Goal: Information Seeking & Learning: Learn about a topic

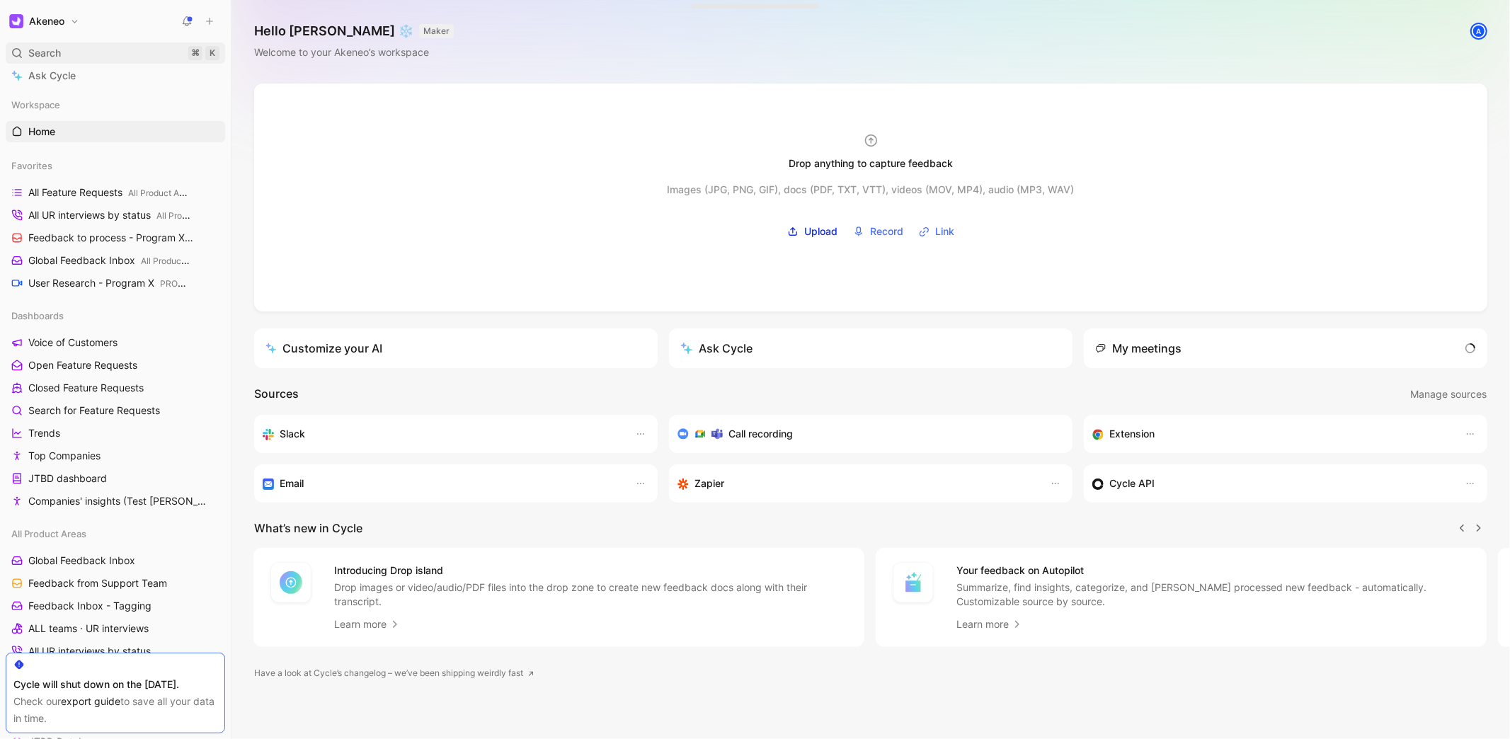
click at [144, 54] on div "Search ⌘ K" at bounding box center [115, 52] width 219 height 21
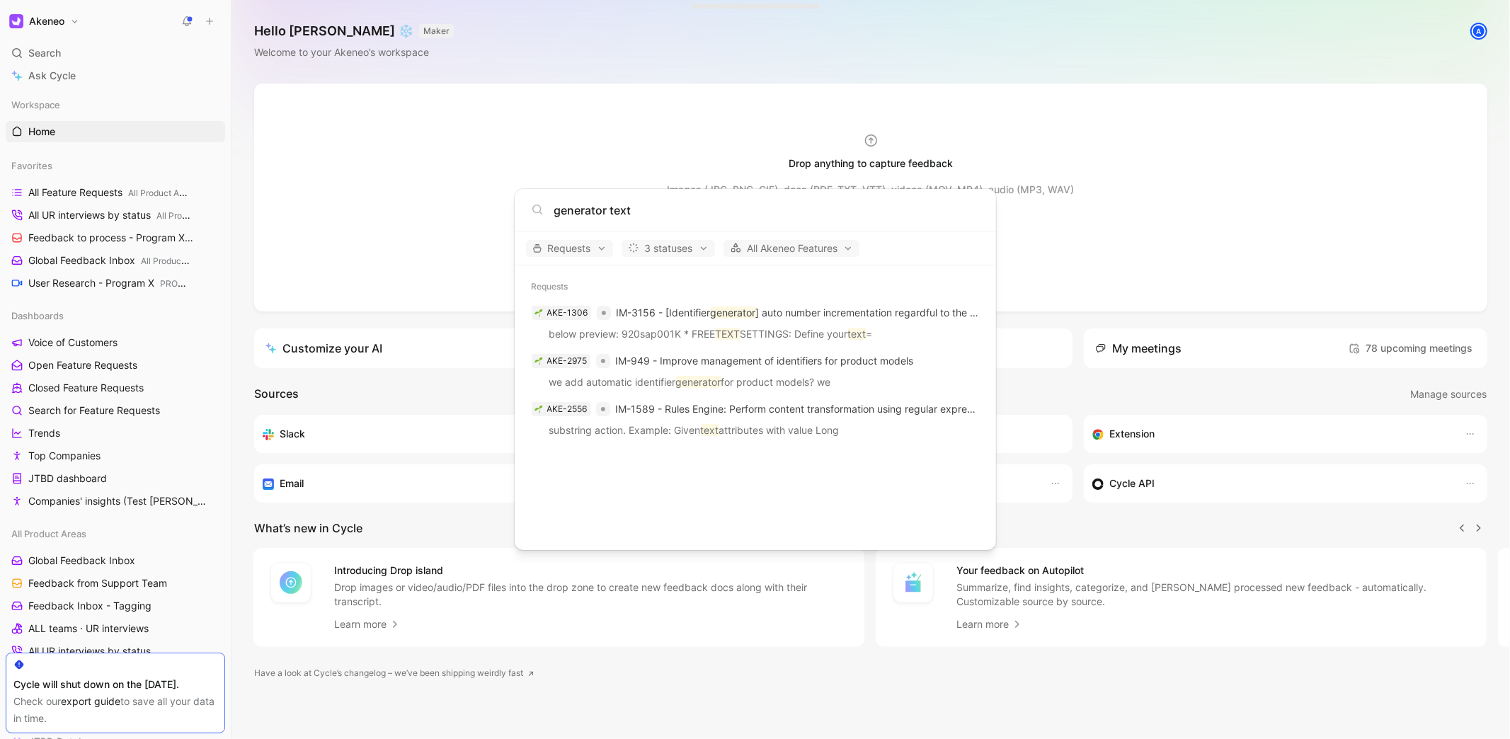
click at [622, 207] on input "generator text" at bounding box center [766, 210] width 425 height 17
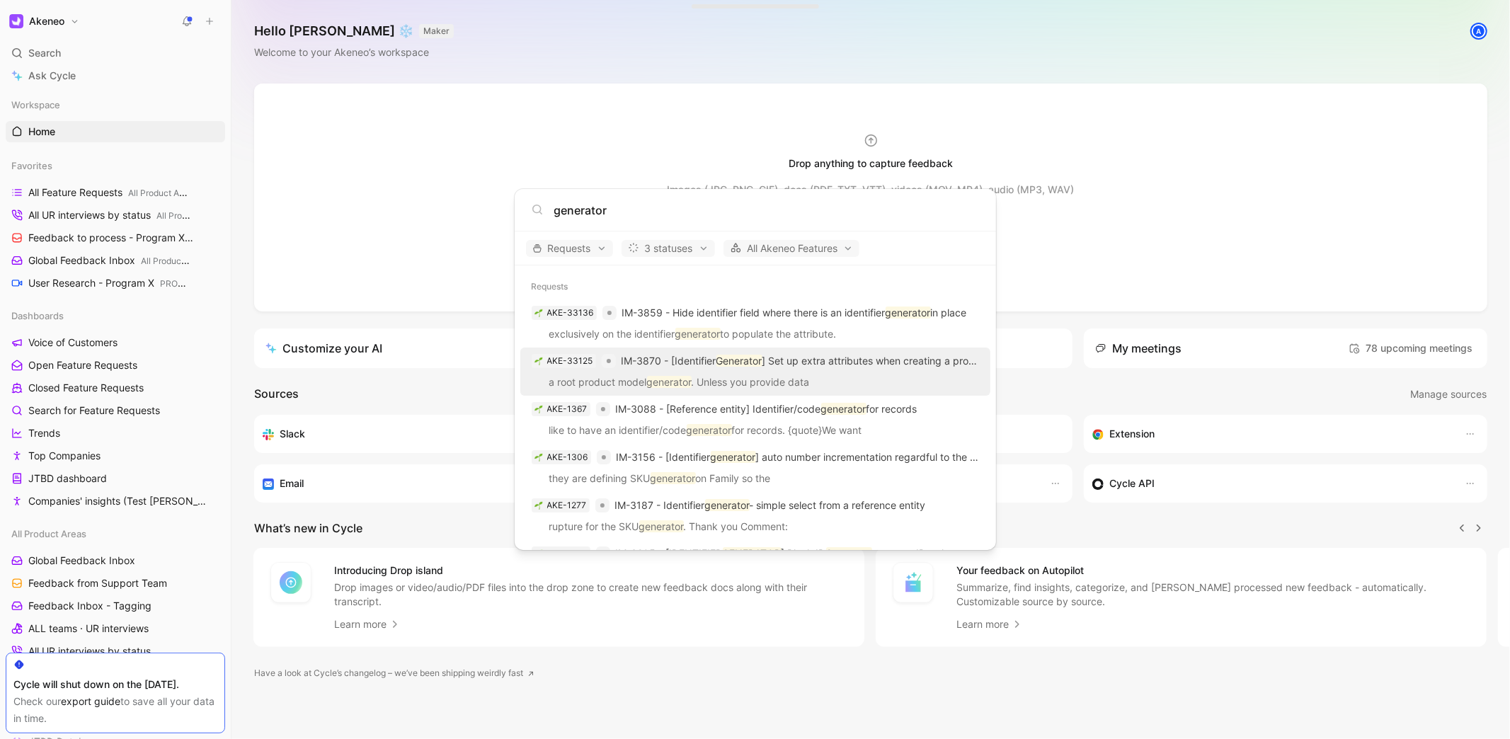
type input "generator"
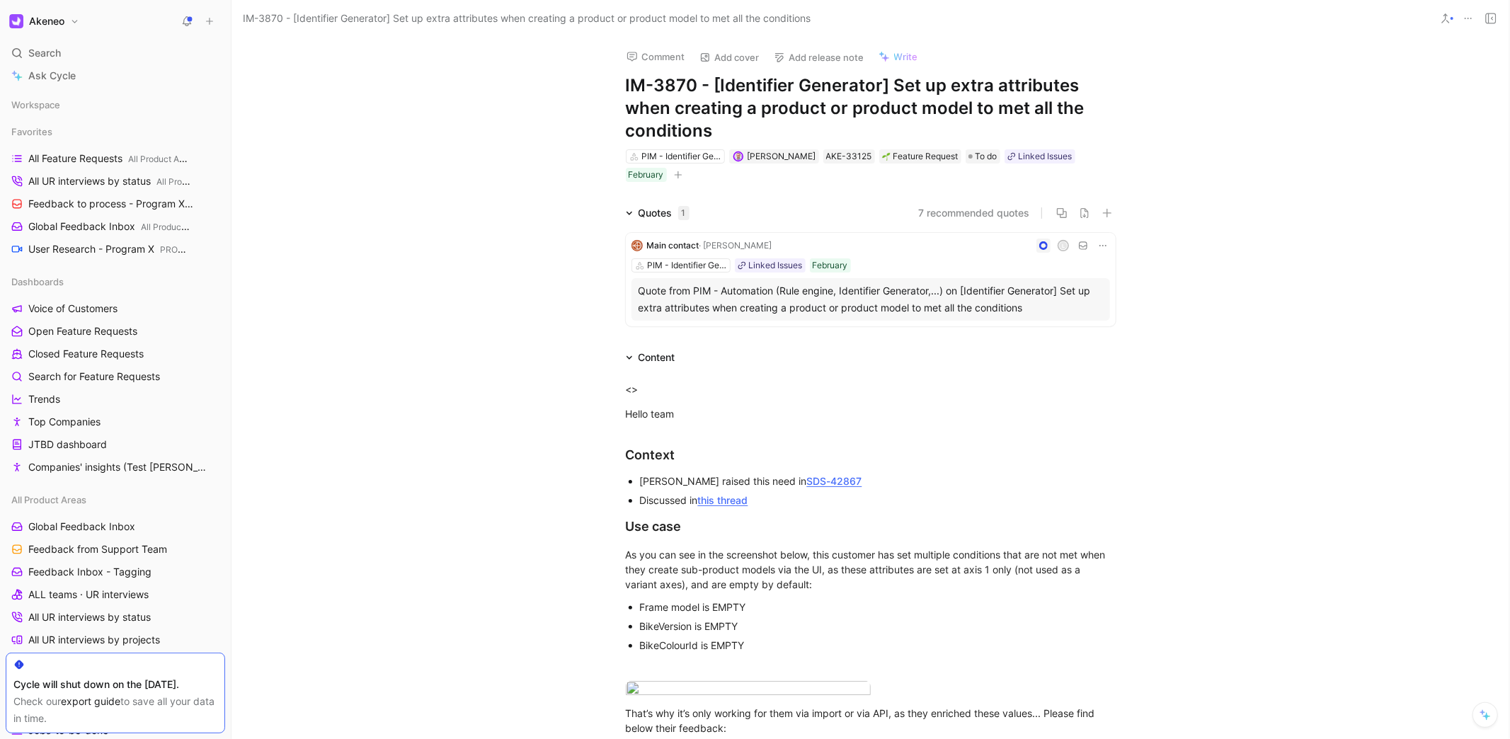
click at [1013, 108] on h1 "IM-3870 - [Identifier Generator] Set up extra attributes when creating a produc…" at bounding box center [871, 108] width 490 height 68
click at [1326, 132] on div "Comment Add cover Add release note Write IM-3870 - [Identifier Generator] Set u…" at bounding box center [870, 388] width 1278 height 702
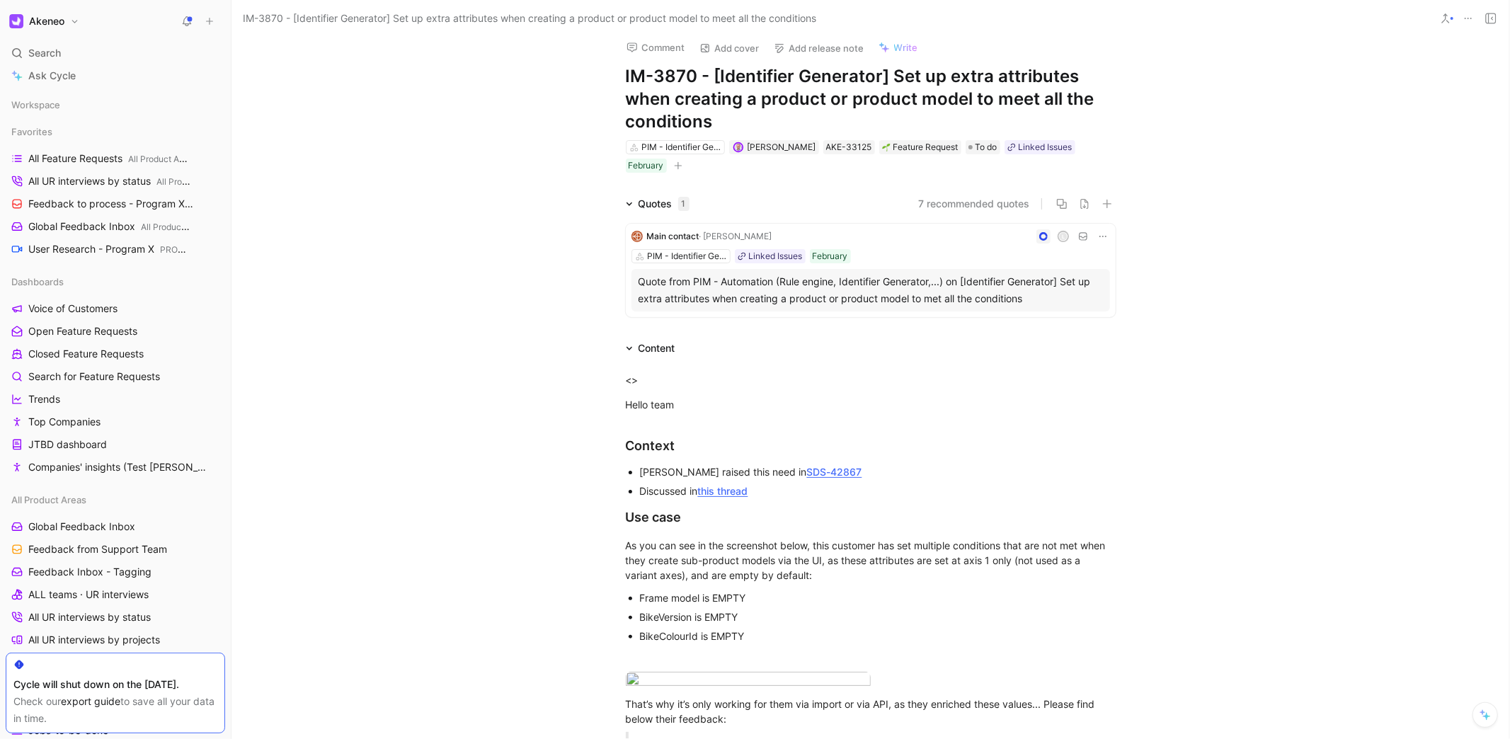
click at [1286, 147] on div "Comment Add cover Add release note Write IM-3870 - [Identifier Generator] Set u…" at bounding box center [870, 388] width 1278 height 702
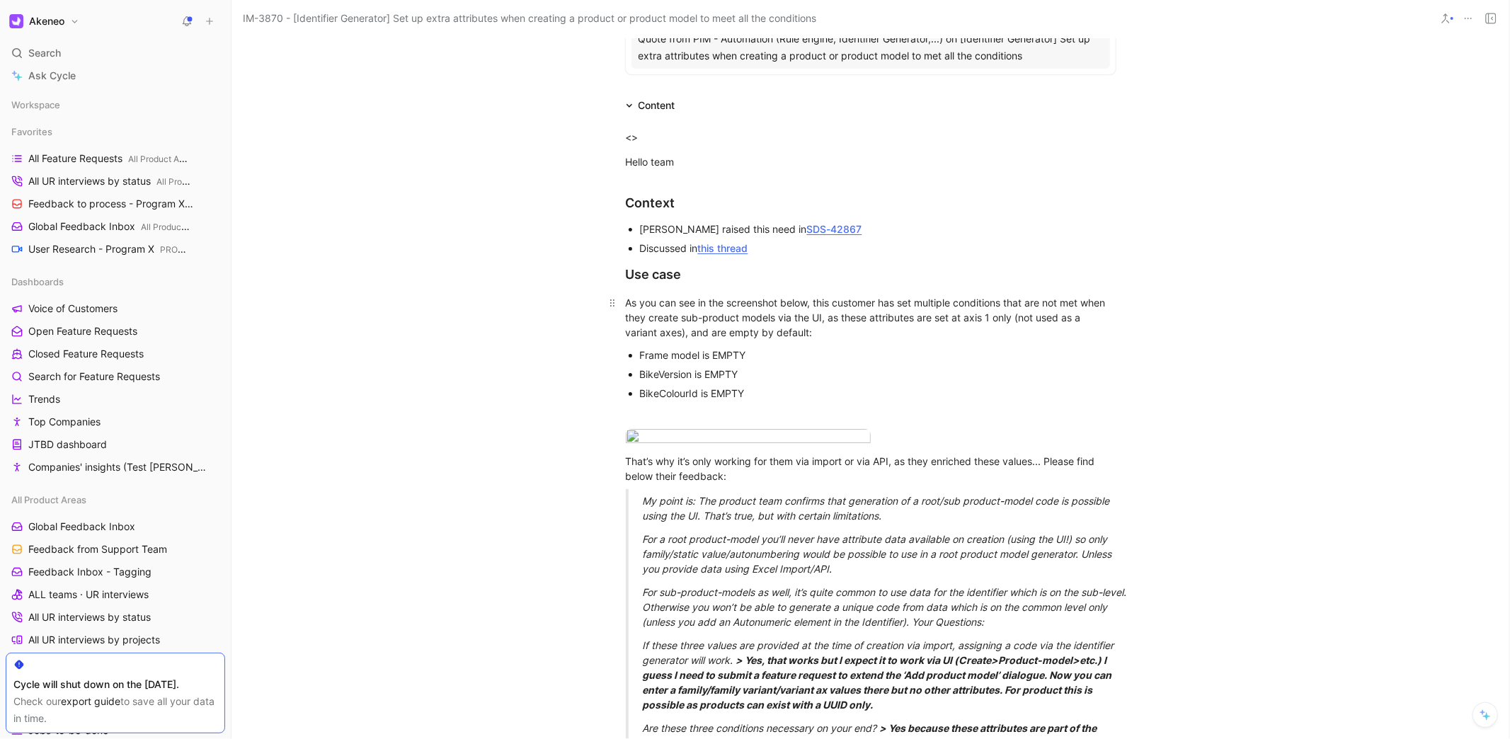
click at [953, 311] on div "As you can see in the screenshot below, this customer has set multiple conditio…" at bounding box center [871, 317] width 490 height 45
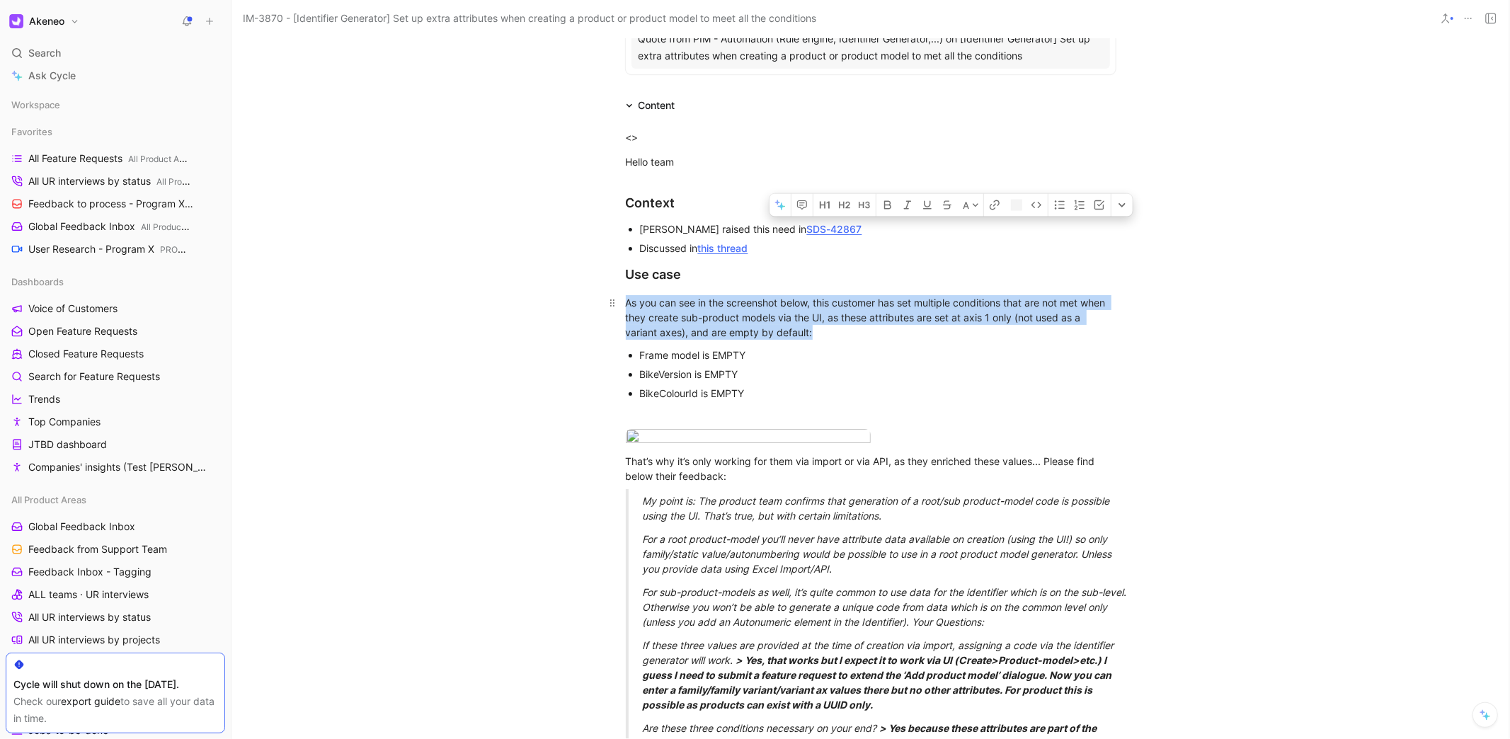
click at [953, 311] on div "As you can see in the screenshot below, this customer has set multiple conditio…" at bounding box center [871, 317] width 490 height 45
click at [1024, 315] on div "As you can see in the screenshot below, this customer has set multiple conditio…" at bounding box center [871, 317] width 490 height 45
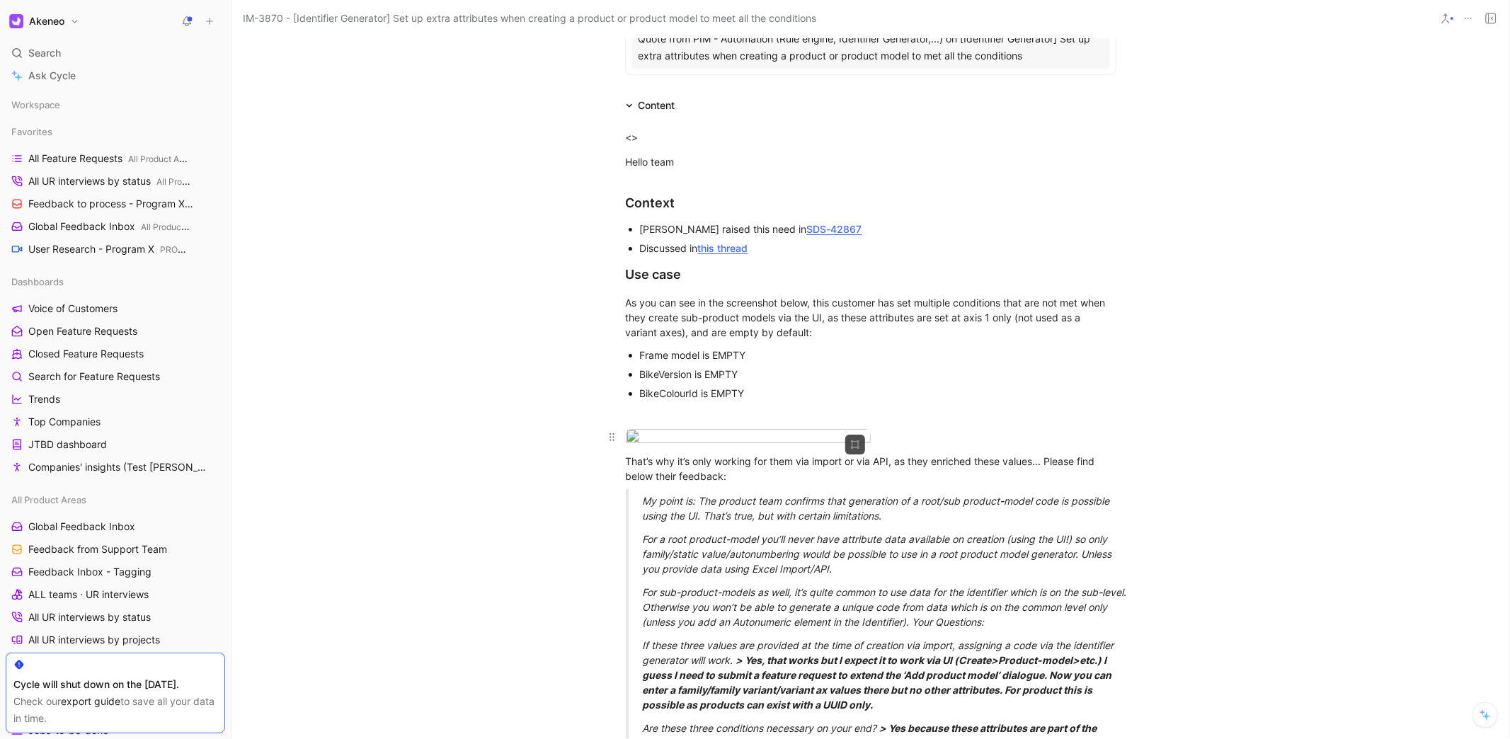
click at [675, 515] on body "Akeneo Search ⌘ K Ask Cycle Workspace Favorites All Feature Requests All Produc…" at bounding box center [755, 369] width 1510 height 739
click at [718, 503] on img at bounding box center [755, 369] width 1510 height 739
click at [837, 483] on div "That’s why it’s only working for them via import or via API, as they enriched t…" at bounding box center [871, 469] width 490 height 30
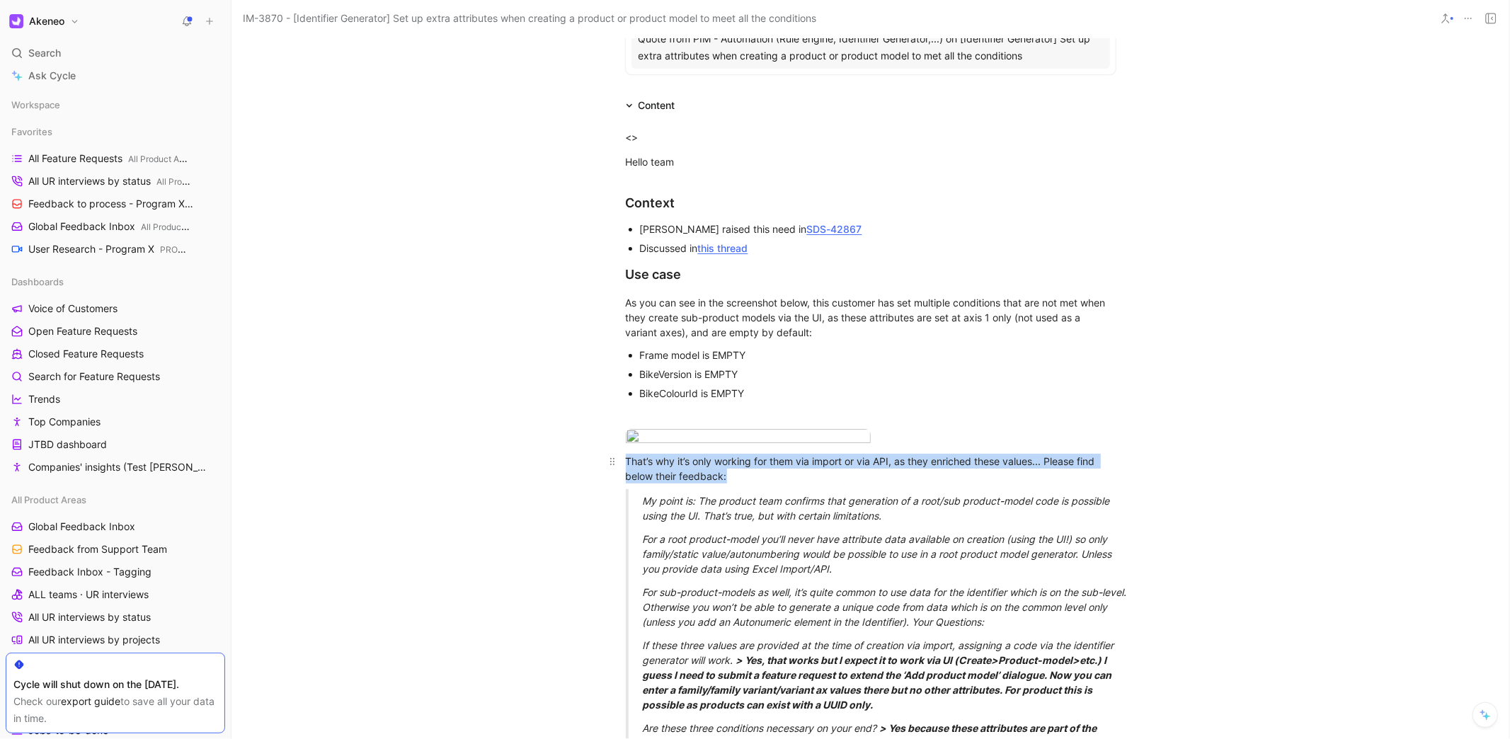
click at [837, 483] on div "That’s why it’s only working for them via import or via API, as they enriched t…" at bounding box center [871, 469] width 490 height 30
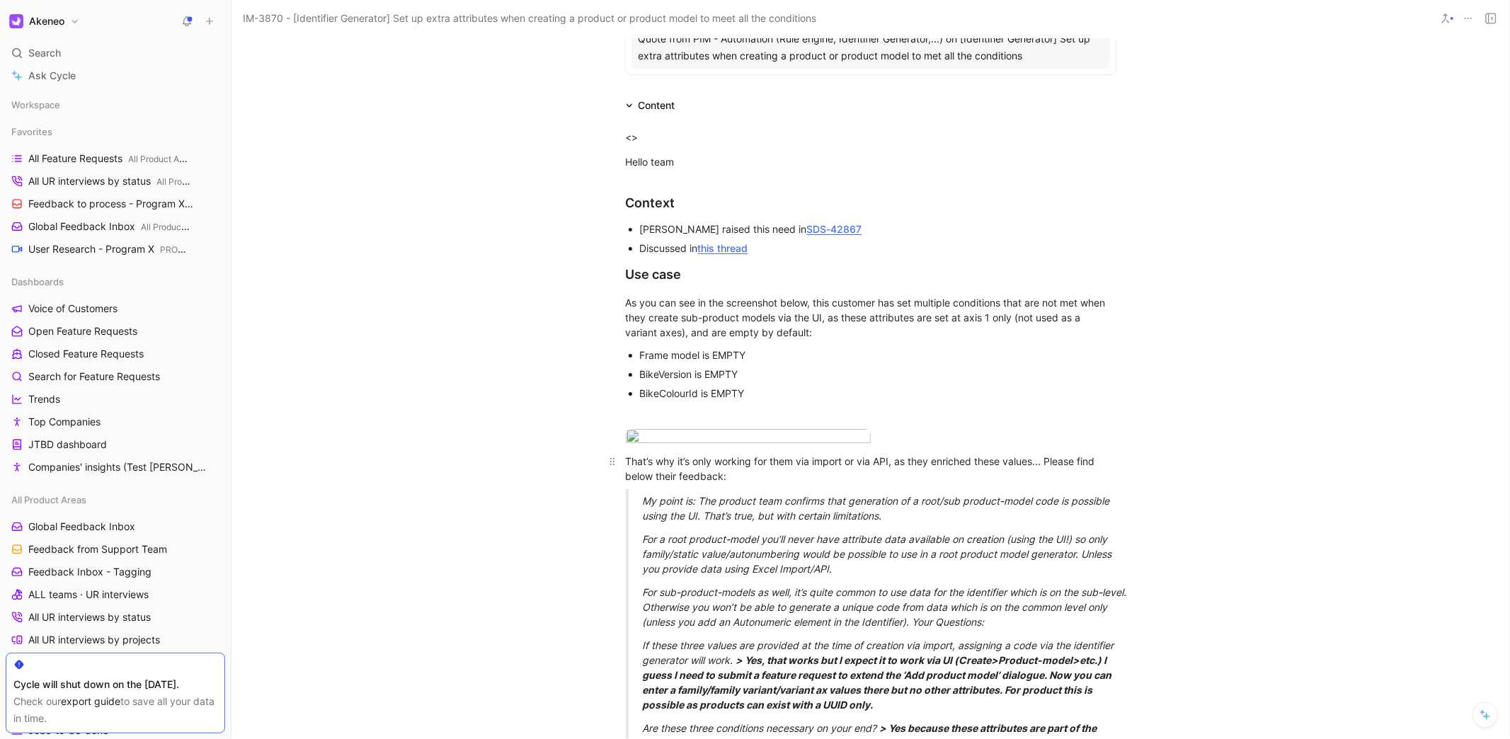
click at [923, 483] on div "That’s why it’s only working for them via import or via API, as they enriched t…" at bounding box center [871, 469] width 490 height 30
click at [1011, 483] on div "That’s why it’s only working for them via import or via API, as they enriched t…" at bounding box center [871, 469] width 490 height 30
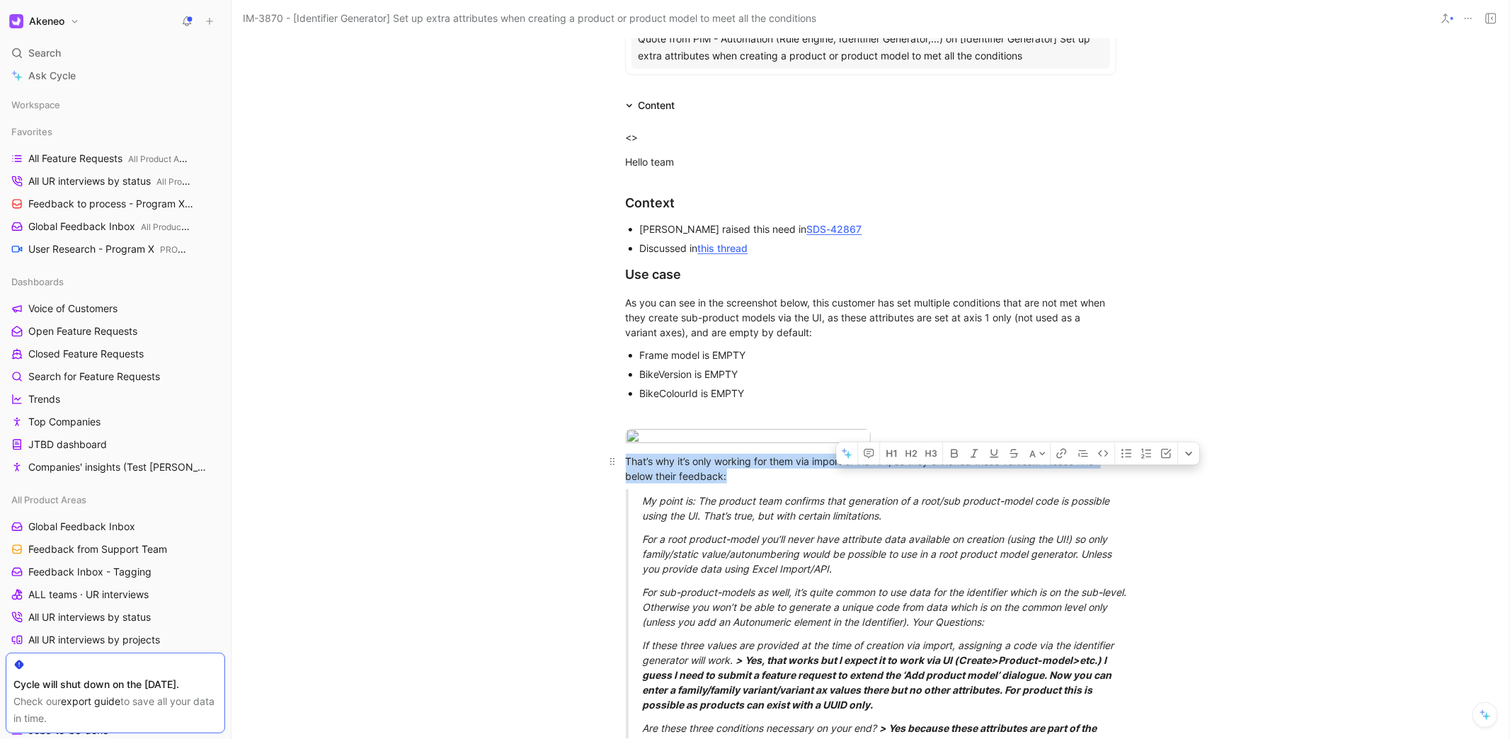
click at [1011, 483] on div "That’s why it’s only working for them via import or via API, as they enriched t…" at bounding box center [871, 469] width 490 height 30
click at [893, 523] on div "My point is: The product team confirms that generation of a root/sub product-mo…" at bounding box center [888, 508] width 490 height 30
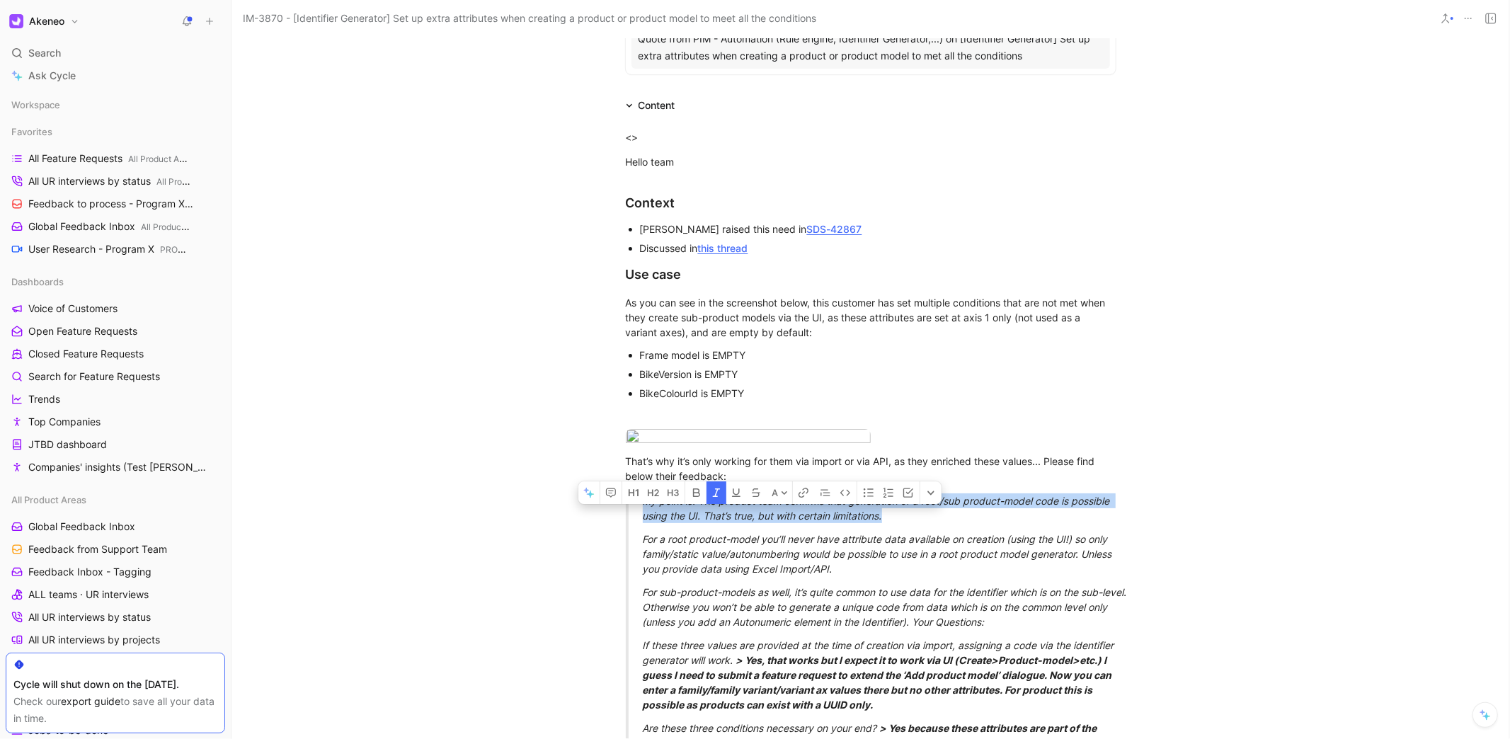
click at [942, 523] on div "My point is: The product team confirms that generation of a root/sub product-mo…" at bounding box center [888, 508] width 490 height 30
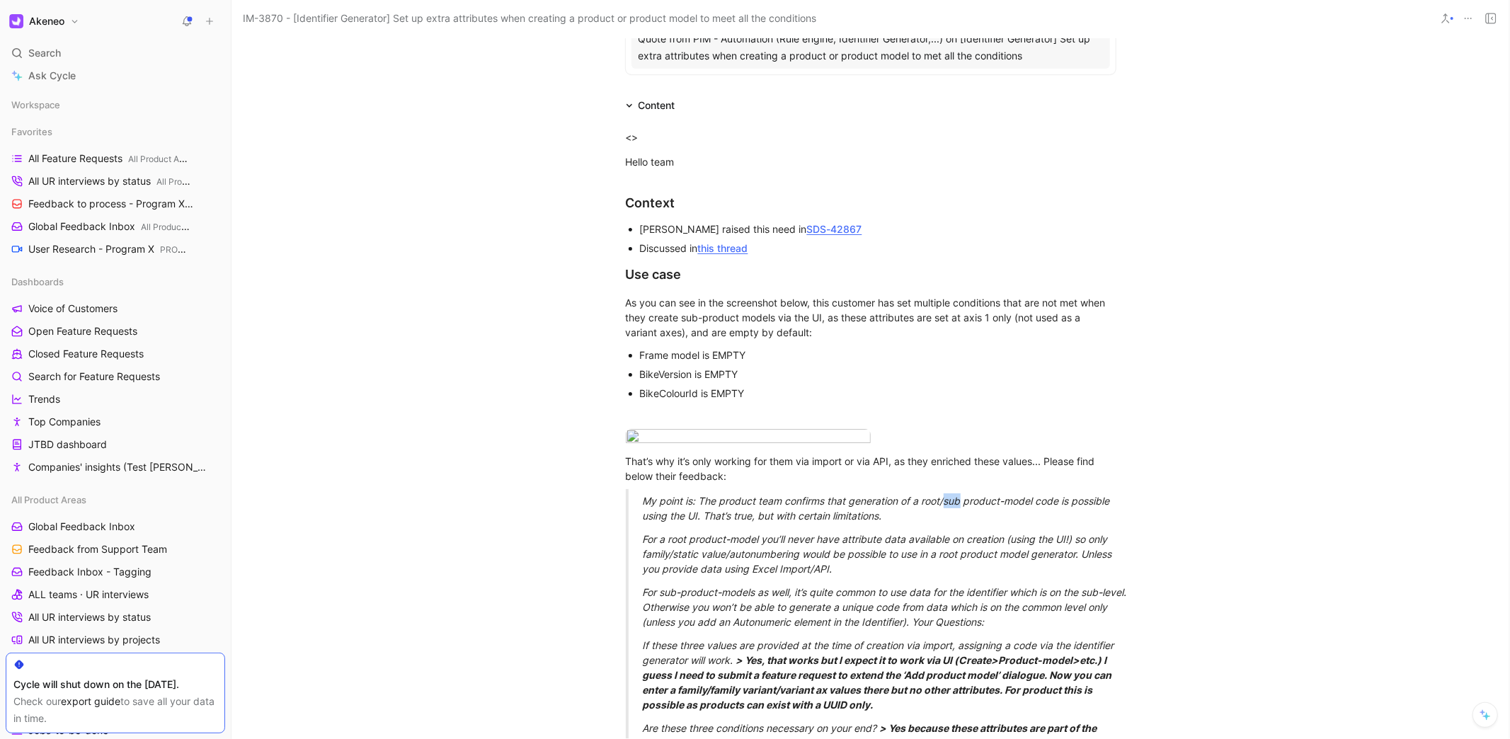
click at [942, 523] on div "My point is: The product team confirms that generation of a root/sub product-mo…" at bounding box center [888, 508] width 490 height 30
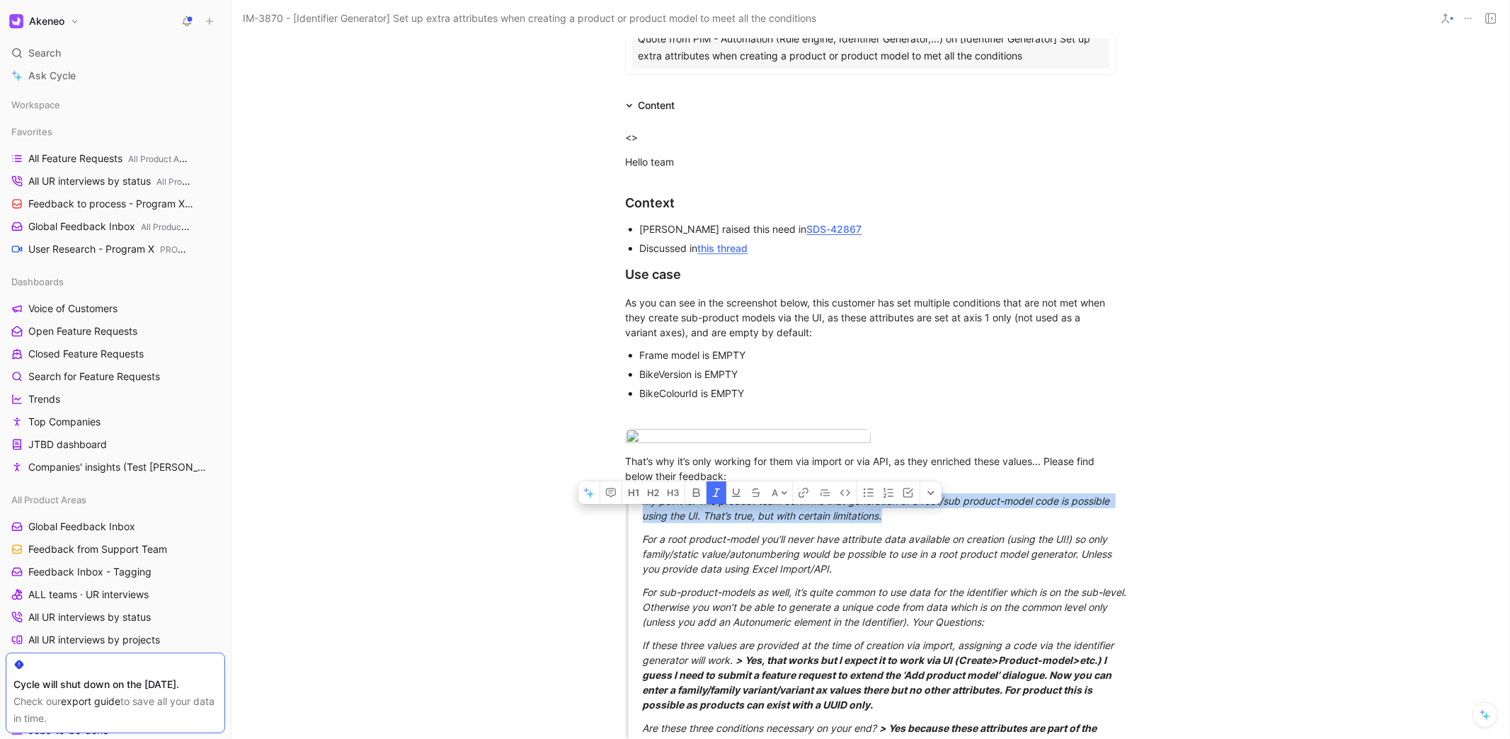
click at [942, 523] on div "My point is: The product team confirms that generation of a root/sub product-mo…" at bounding box center [888, 508] width 490 height 30
click at [978, 523] on div "My point is: The product team confirms that generation of a root/sub product-mo…" at bounding box center [888, 508] width 490 height 30
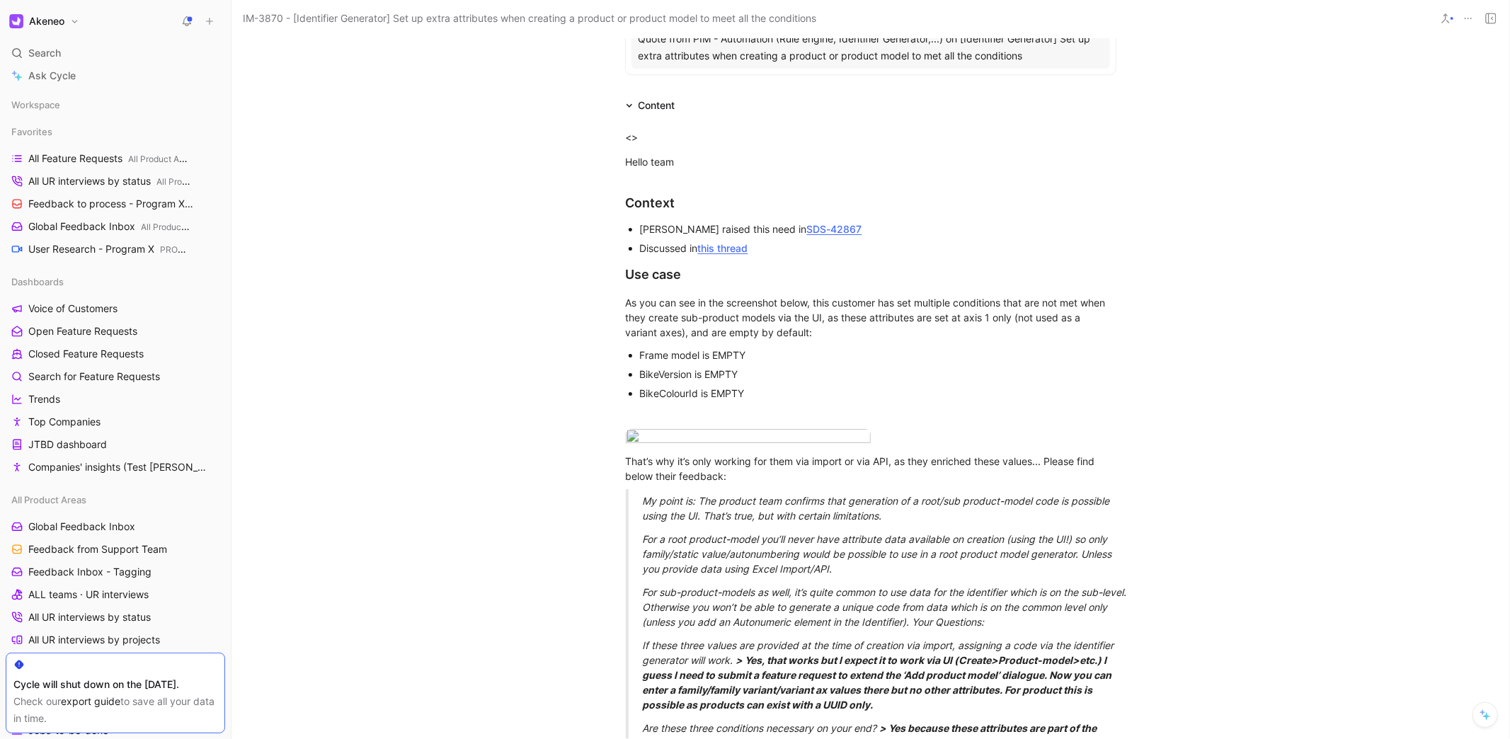
click at [942, 523] on div "My point is: The product team confirms that generation of a root/sub product-mo…" at bounding box center [888, 508] width 490 height 30
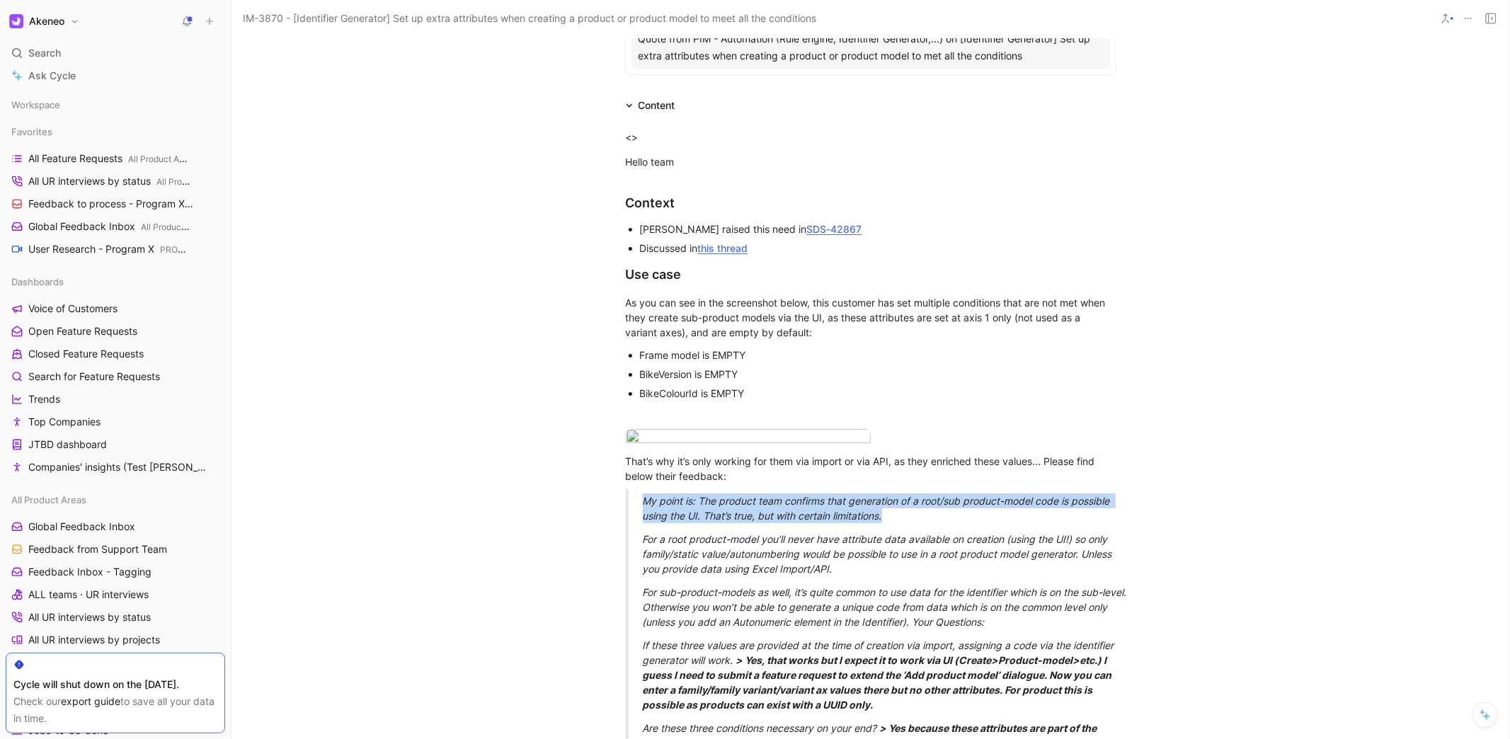
click at [942, 523] on div "My point is: The product team confirms that generation of a root/sub product-mo…" at bounding box center [888, 508] width 490 height 30
click at [997, 523] on div "My point is: The product team confirms that generation of a root/sub product-mo…" at bounding box center [888, 508] width 490 height 30
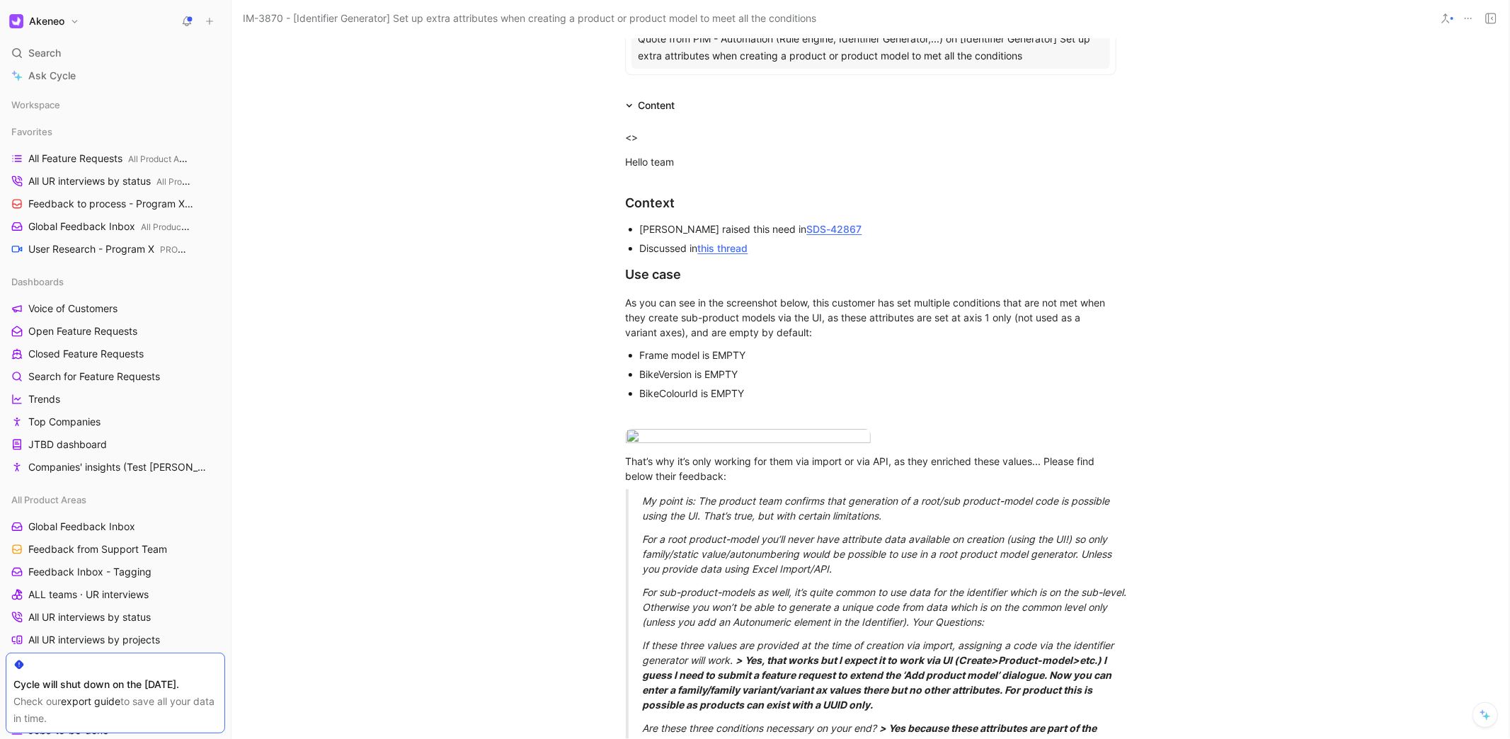
click at [897, 575] on em "For a root product-model you’ll never have attribute data available on creation…" at bounding box center [879, 554] width 472 height 42
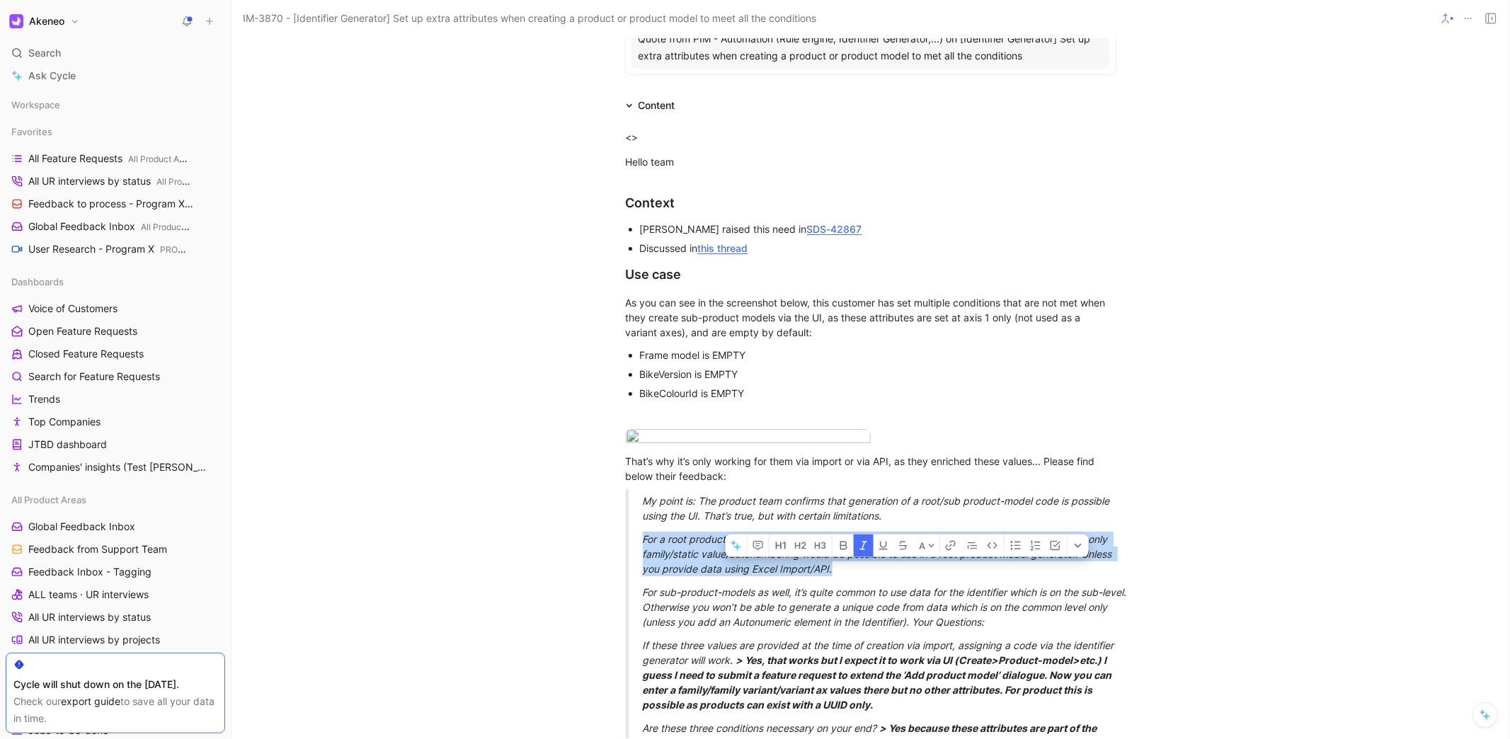
click at [897, 575] on em "For a root product-model you’ll never have attribute data available on creation…" at bounding box center [879, 554] width 472 height 42
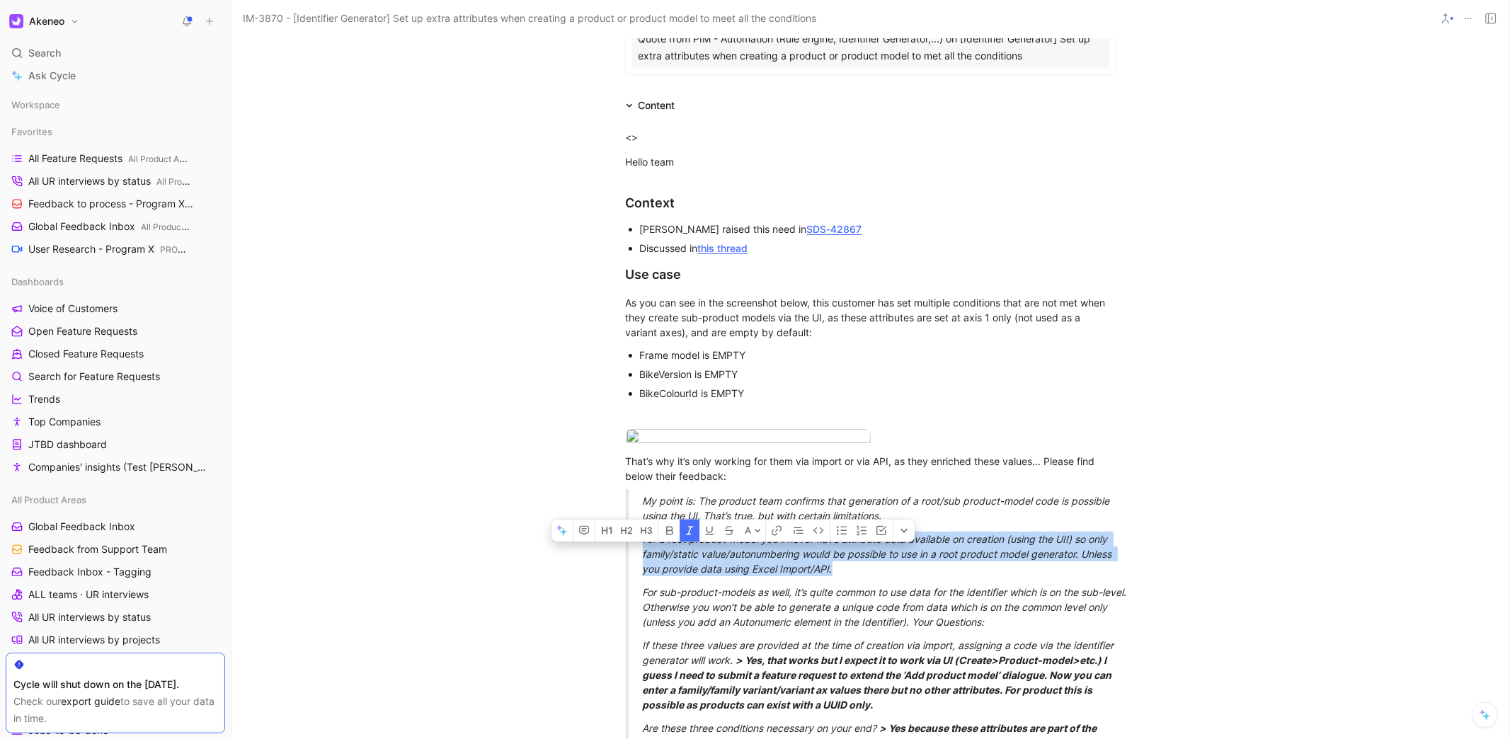
click at [936, 575] on em "For a root product-model you’ll never have attribute data available on creation…" at bounding box center [879, 554] width 472 height 42
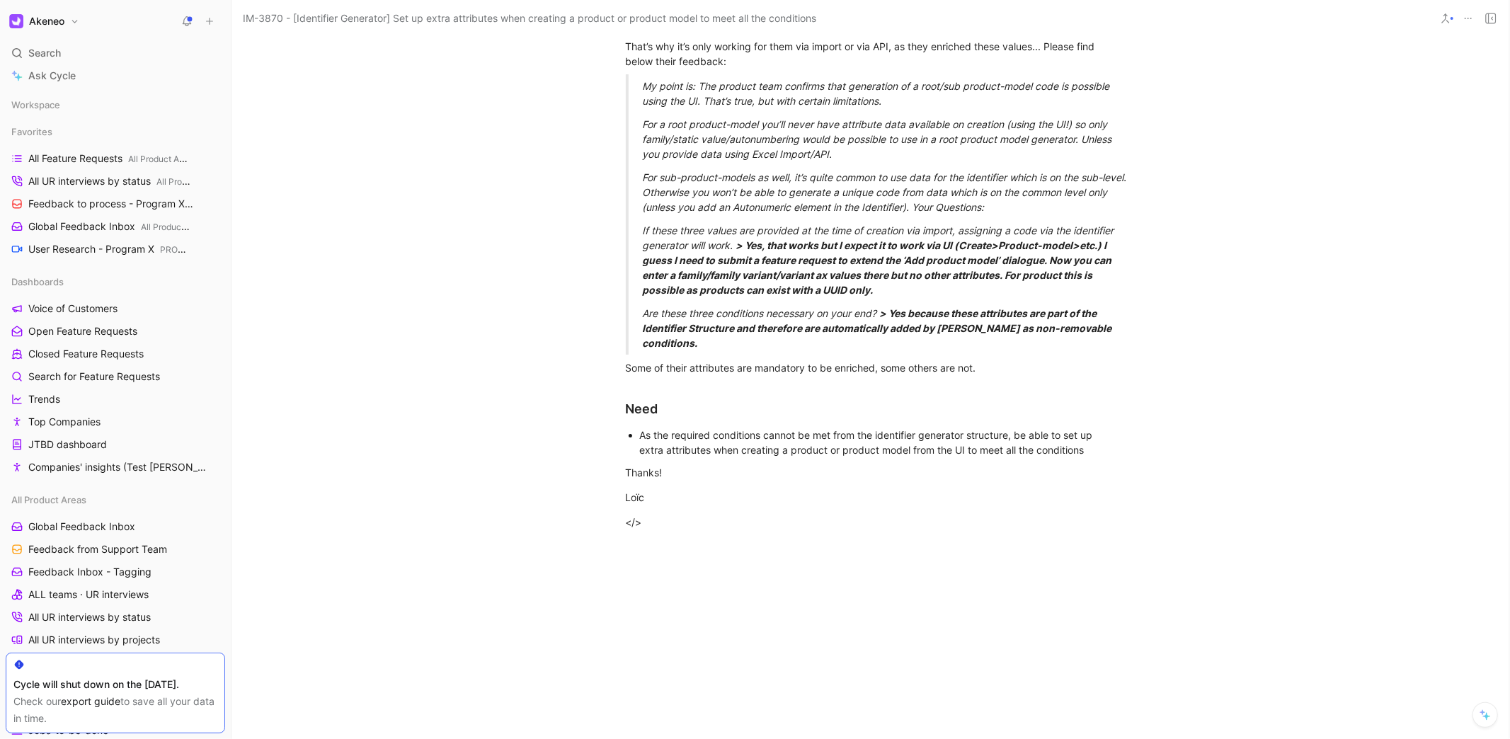
scroll to position [0, 0]
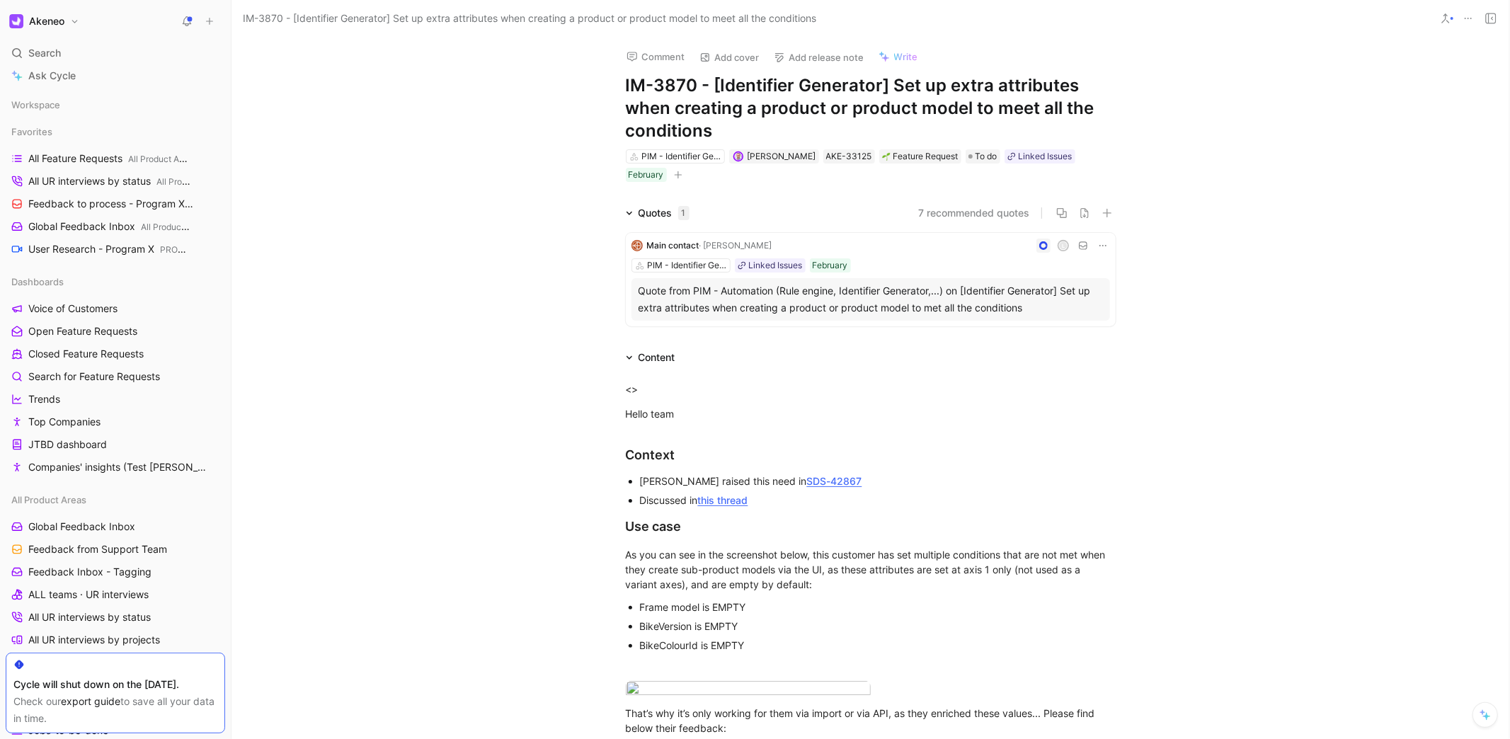
click at [1185, 306] on div "Quotes 1 7 recommended quotes Main contact · Kruitbosch L PIM - Identifier Gene…" at bounding box center [870, 268] width 1278 height 127
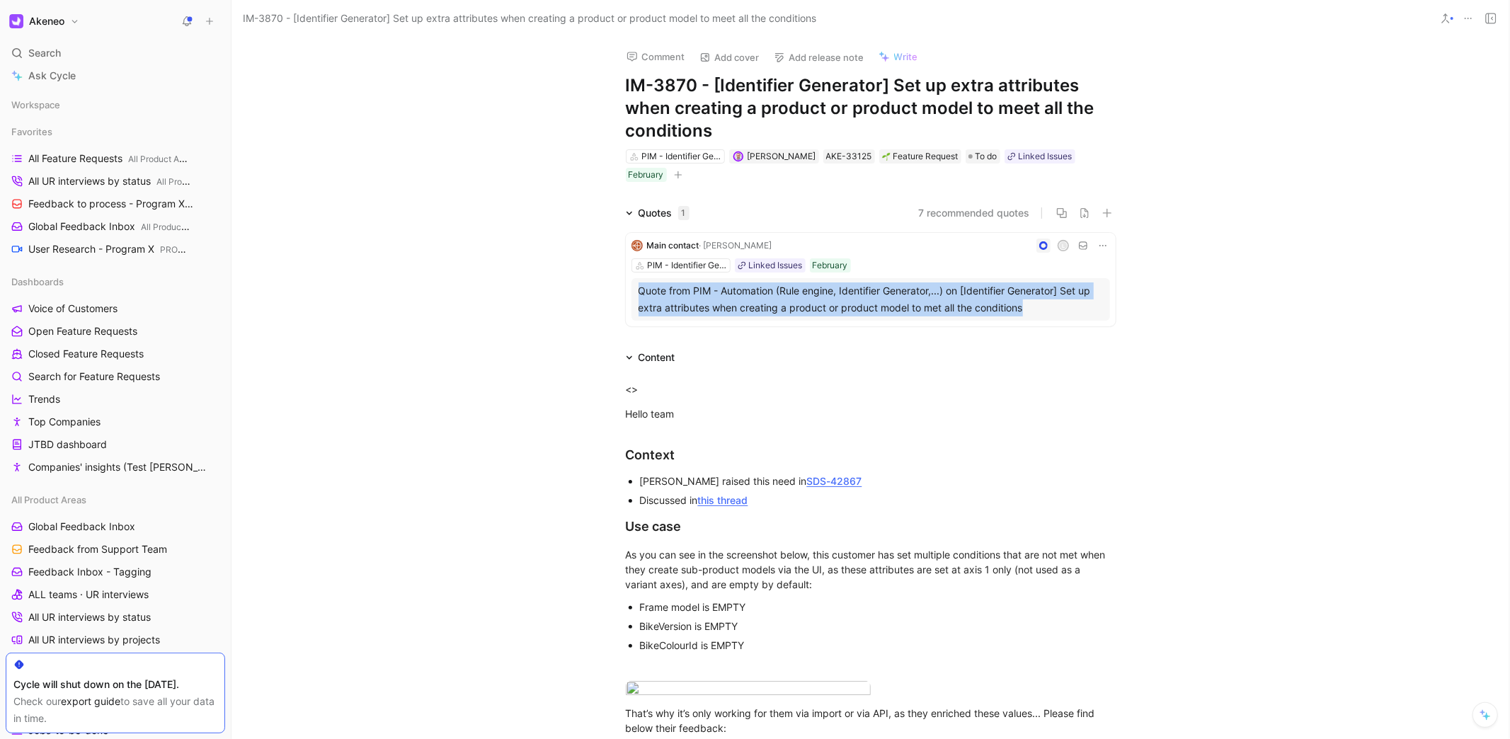
click at [1185, 306] on div "Quotes 1 7 recommended quotes Main contact · Kruitbosch L PIM - Identifier Gene…" at bounding box center [870, 268] width 1278 height 127
click at [1190, 304] on div "Quotes 1 7 recommended quotes Main contact · Kruitbosch L PIM - Identifier Gene…" at bounding box center [870, 268] width 1278 height 127
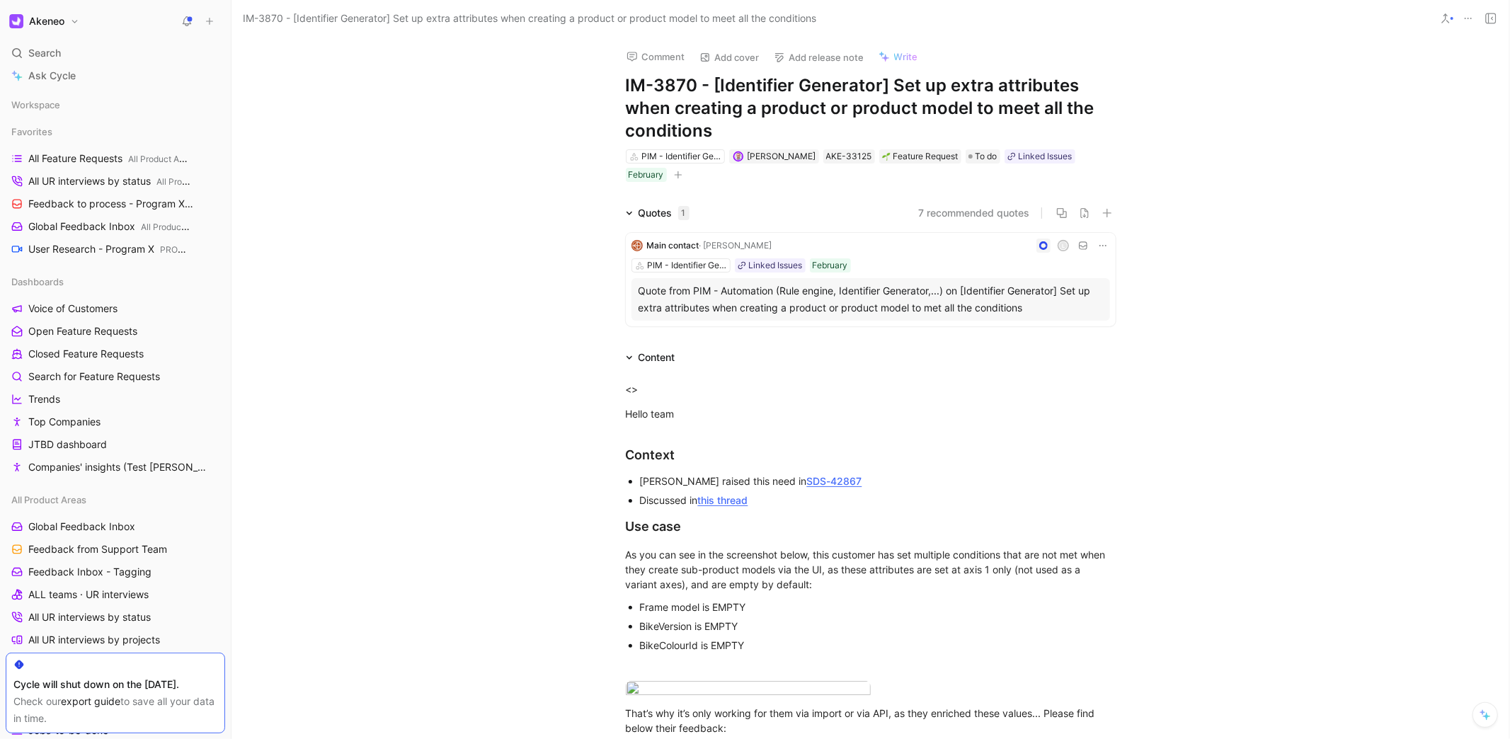
drag, startPoint x: 1190, startPoint y: 302, endPoint x: 1179, endPoint y: 315, distance: 16.6
click at [1179, 315] on div "Quotes 1 7 recommended quotes Main contact · Kruitbosch L PIM - Identifier Gene…" at bounding box center [870, 268] width 1278 height 127
click at [1183, 306] on div "Quotes 1 7 recommended quotes Main contact · Kruitbosch L PIM - Identifier Gene…" at bounding box center [870, 268] width 1278 height 127
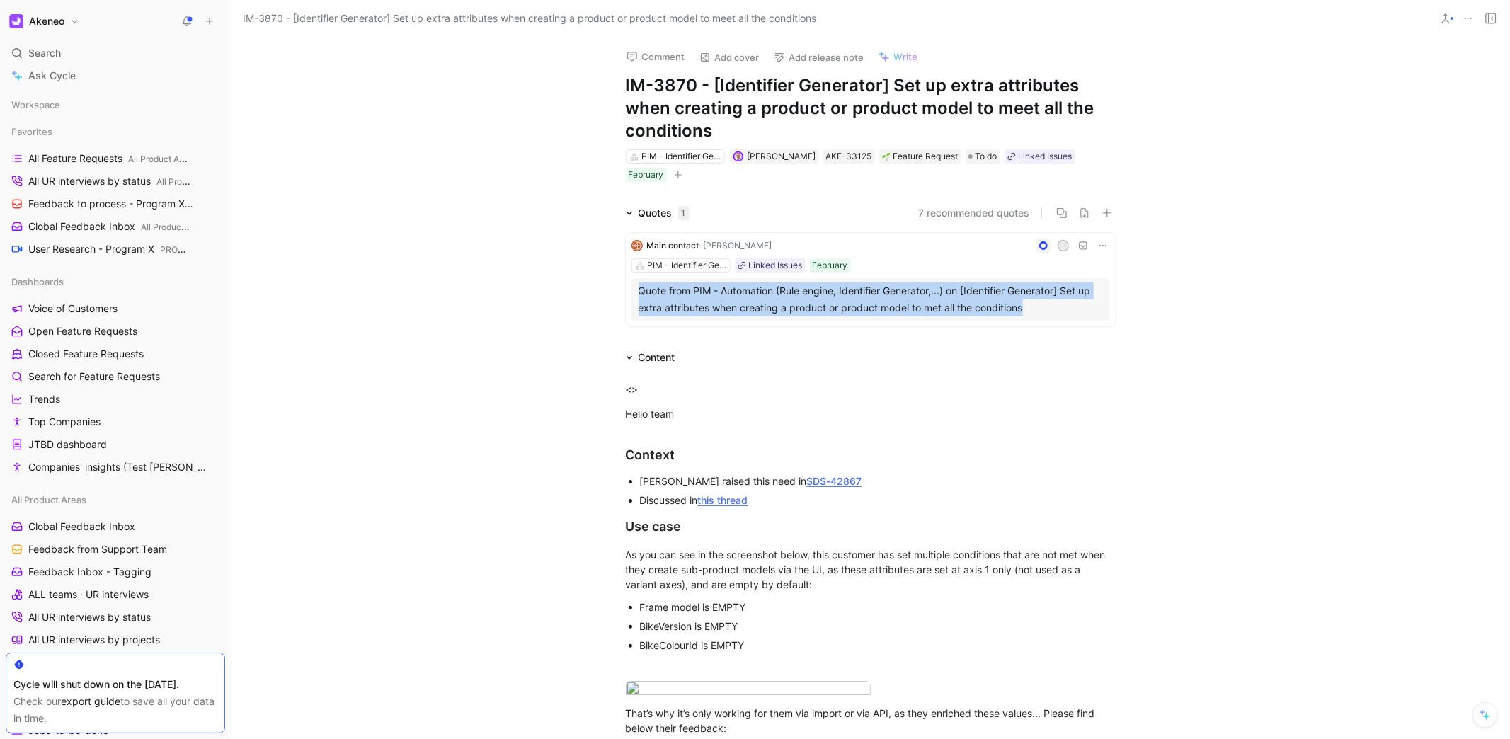
click at [1183, 306] on div "Quotes 1 7 recommended quotes Main contact · Kruitbosch L PIM - Identifier Gene…" at bounding box center [870, 268] width 1278 height 127
click at [1224, 308] on div "Quotes 1 7 recommended quotes Main contact · Kruitbosch L PIM - Identifier Gene…" at bounding box center [870, 268] width 1278 height 127
